Goal: Task Accomplishment & Management: Use online tool/utility

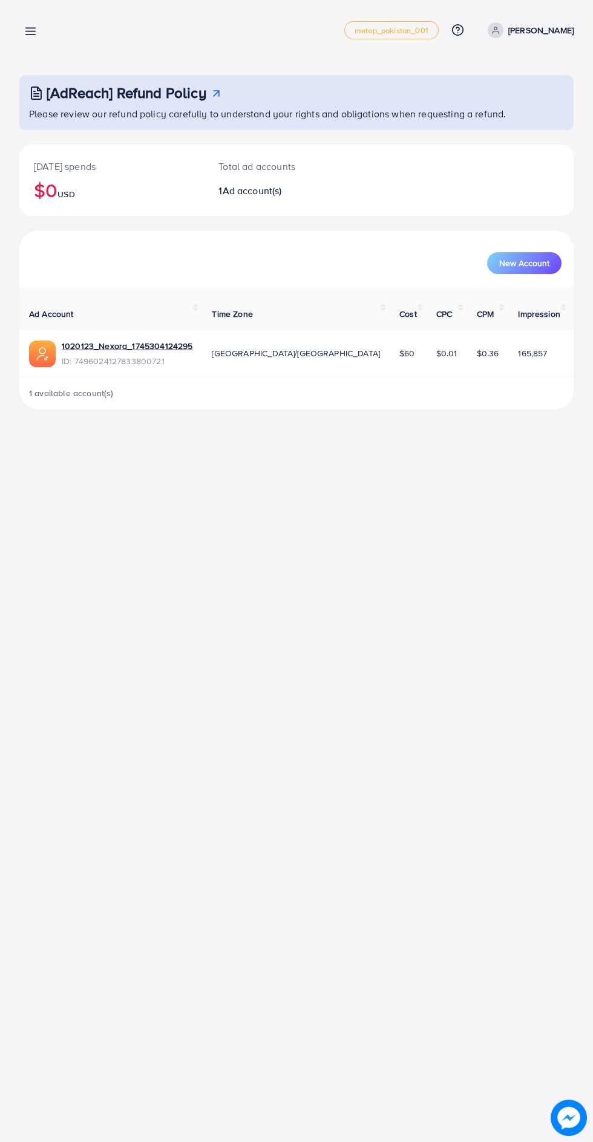
click at [31, 28] on line at bounding box center [31, 28] width 10 height 0
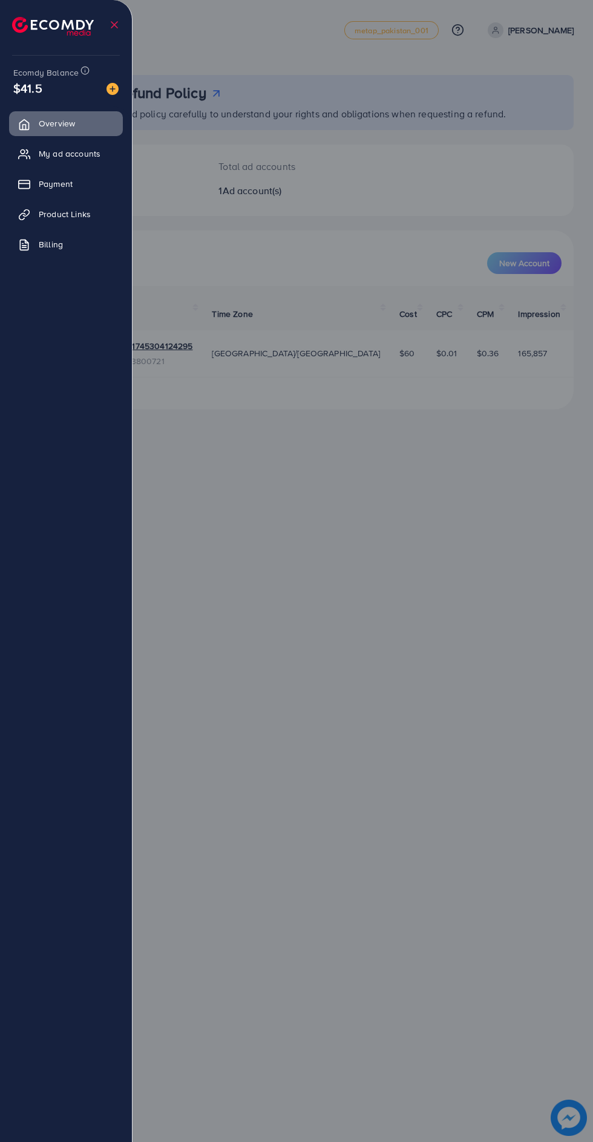
click at [292, 508] on div at bounding box center [296, 685] width 593 height 1371
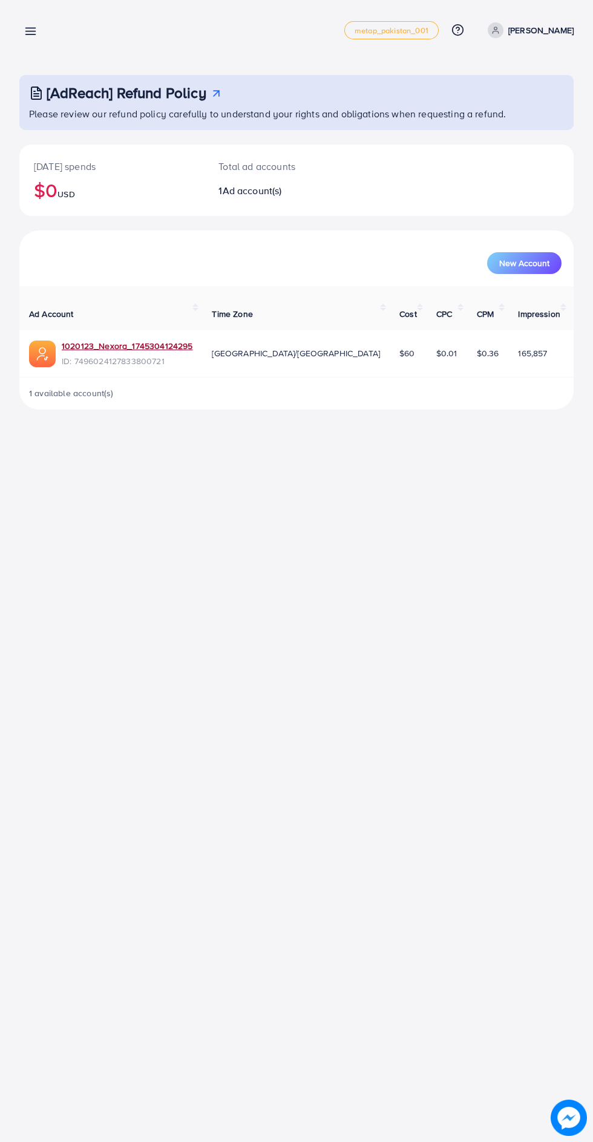
click at [157, 340] on link "1020123_Nexora_1745304124295" at bounding box center [127, 346] width 131 height 12
click at [36, 31] on line at bounding box center [31, 31] width 10 height 0
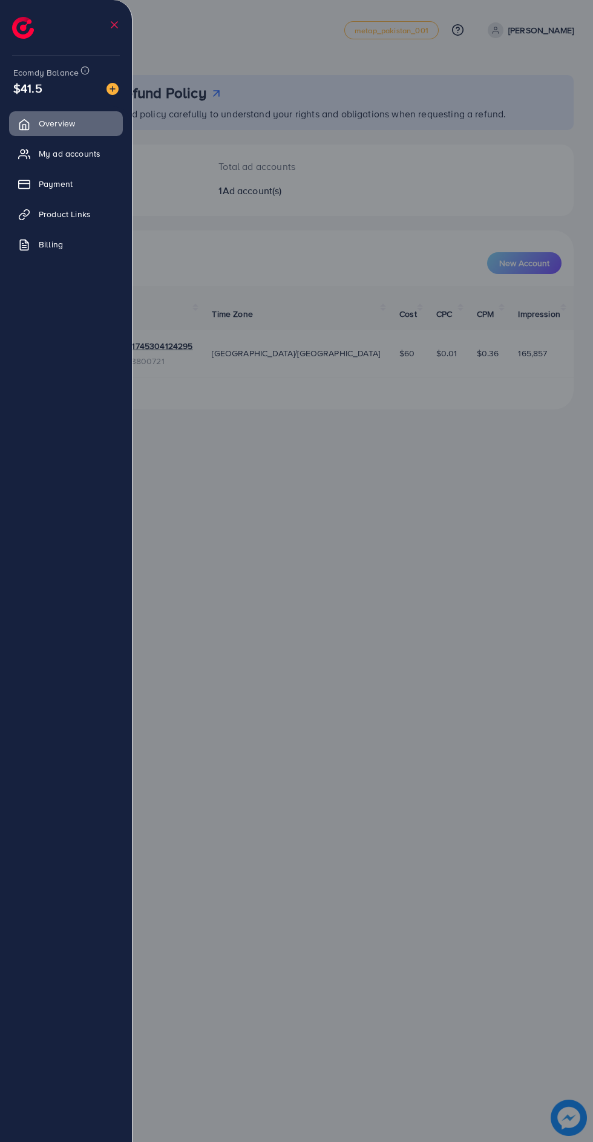
click at [365, 647] on div at bounding box center [296, 685] width 593 height 1371
